Goal: Transaction & Acquisition: Subscribe to service/newsletter

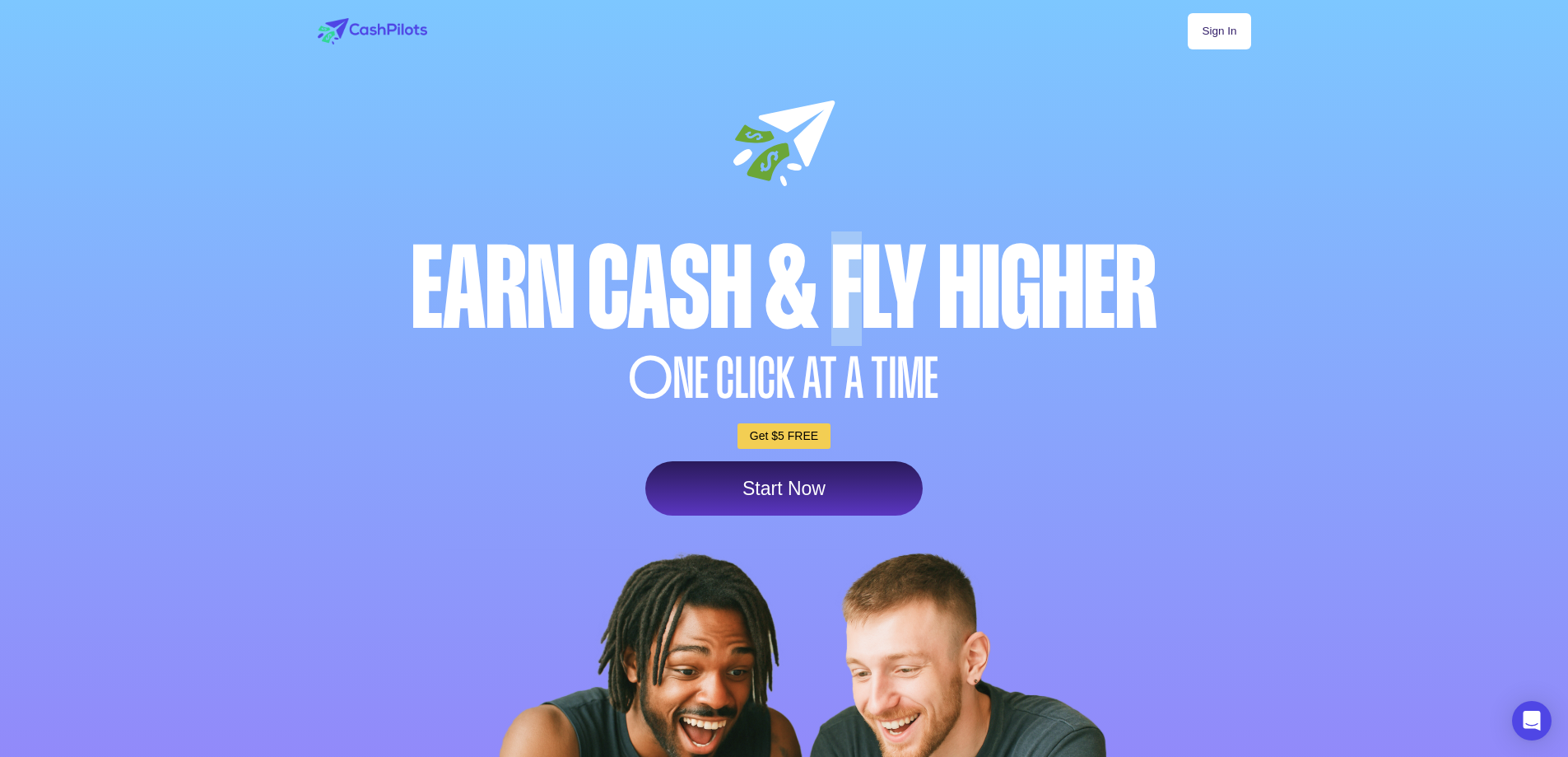
click at [846, 314] on div "Earn Cash & Fly higher" at bounding box center [784, 288] width 941 height 114
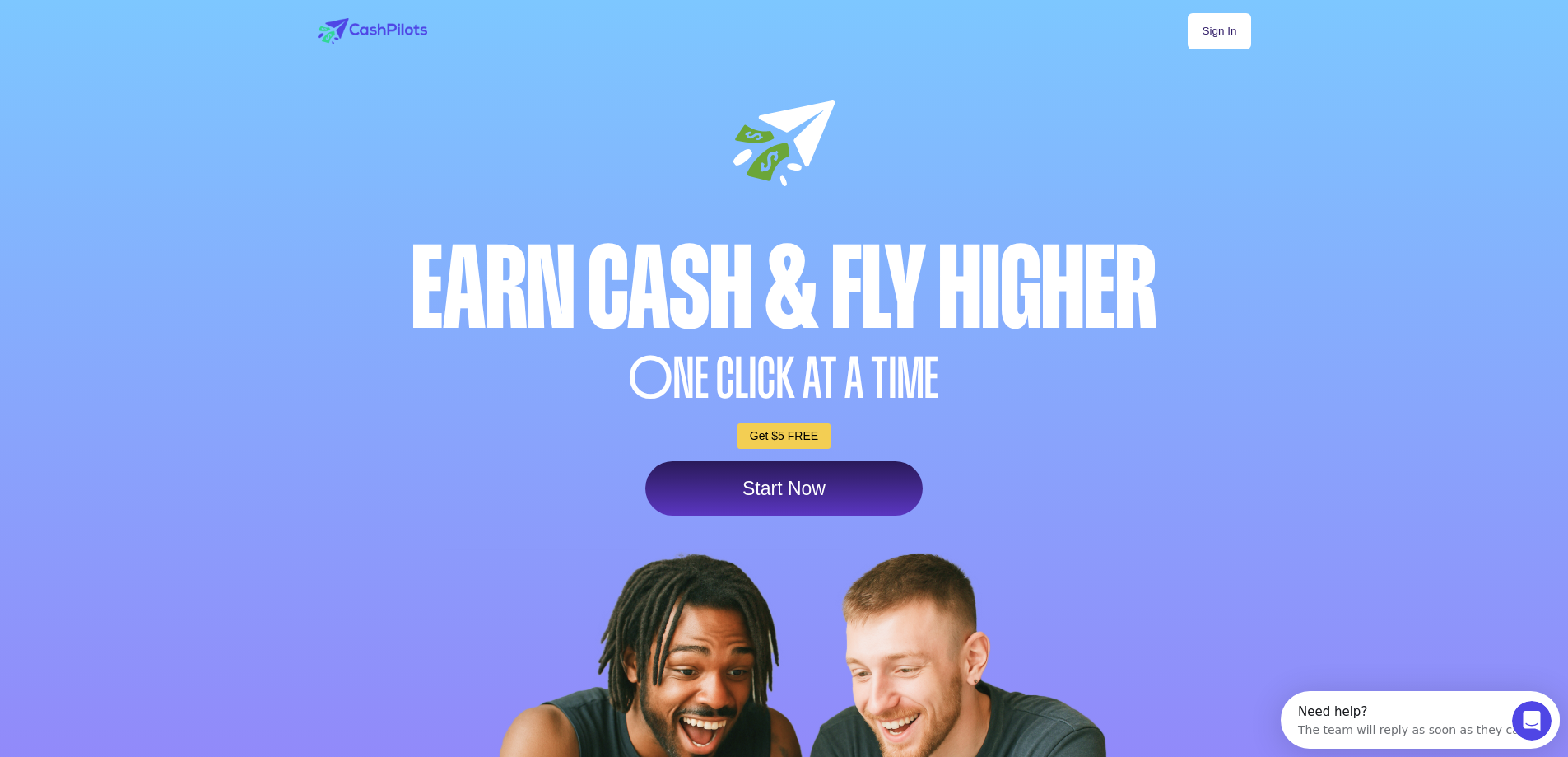
click at [777, 488] on link "Start Now" at bounding box center [784, 488] width 277 height 55
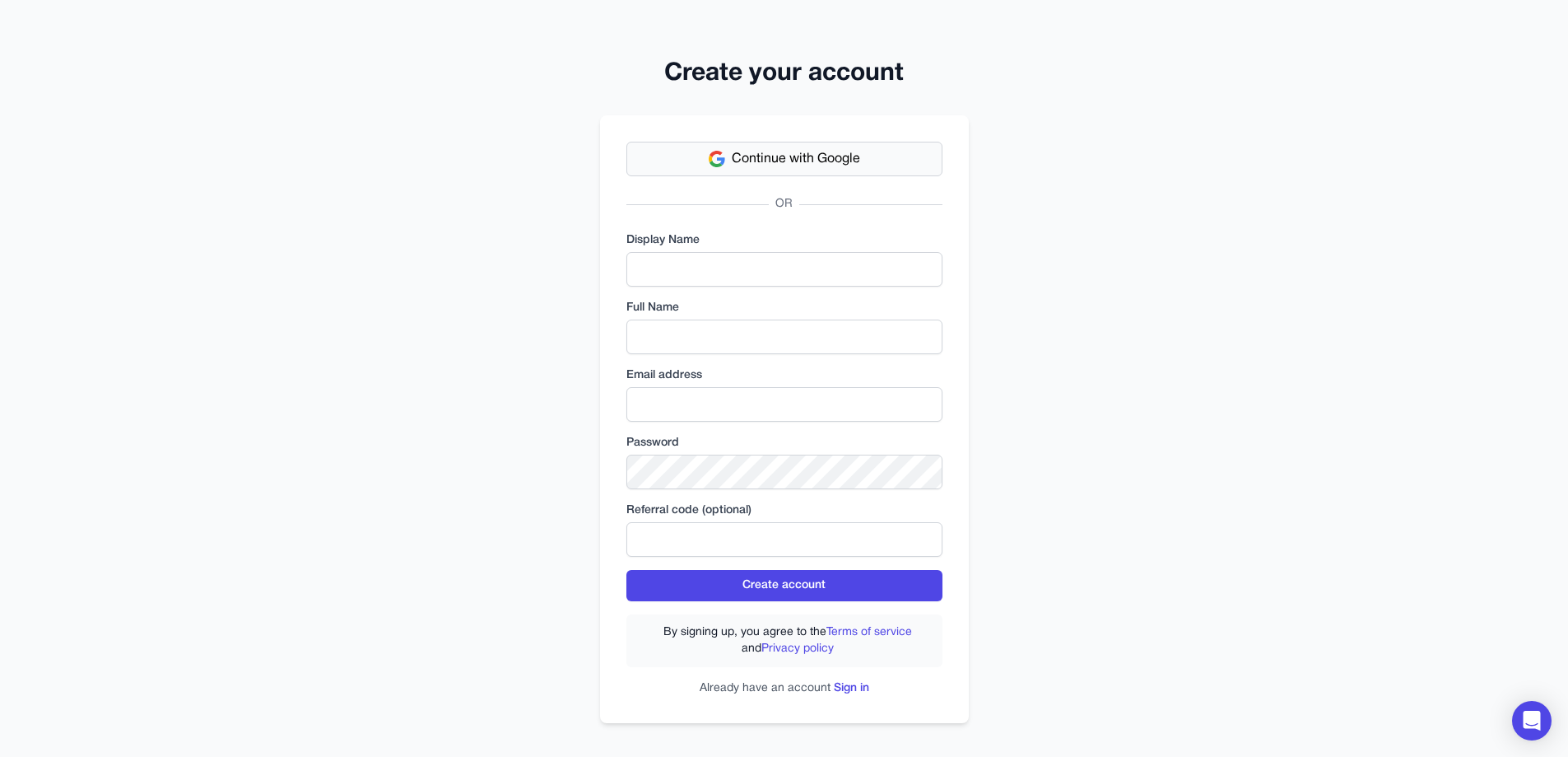
click at [803, 159] on span "Continue with Google" at bounding box center [796, 159] width 128 height 19
